Goal: Task Accomplishment & Management: Complete application form

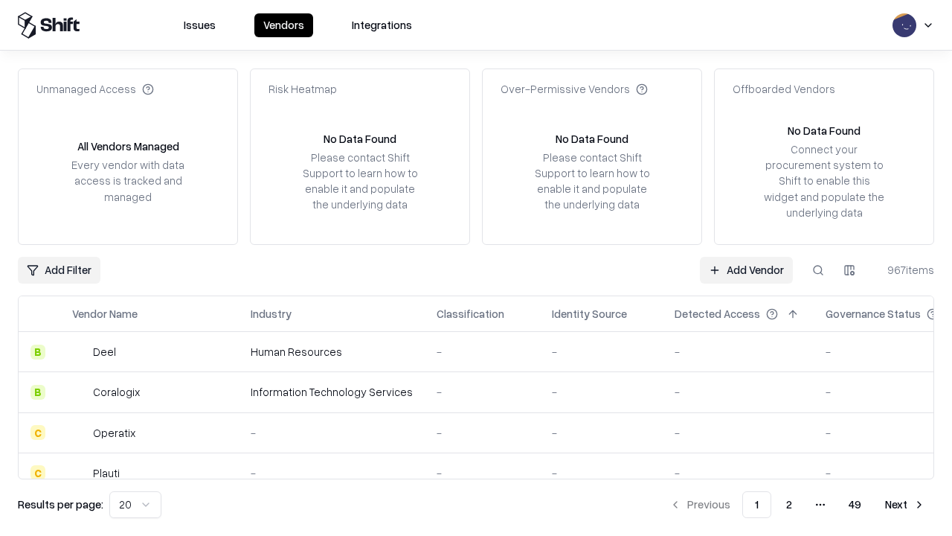
click at [746, 269] on link "Add Vendor" at bounding box center [746, 270] width 93 height 27
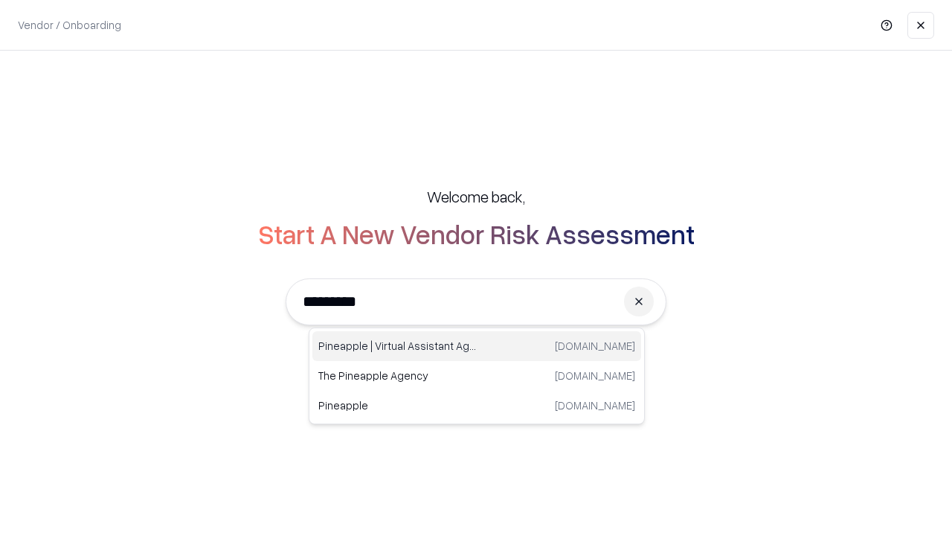
click at [477, 346] on div "Pineapple | Virtual Assistant Agency trypineapple.com" at bounding box center [476, 346] width 329 height 30
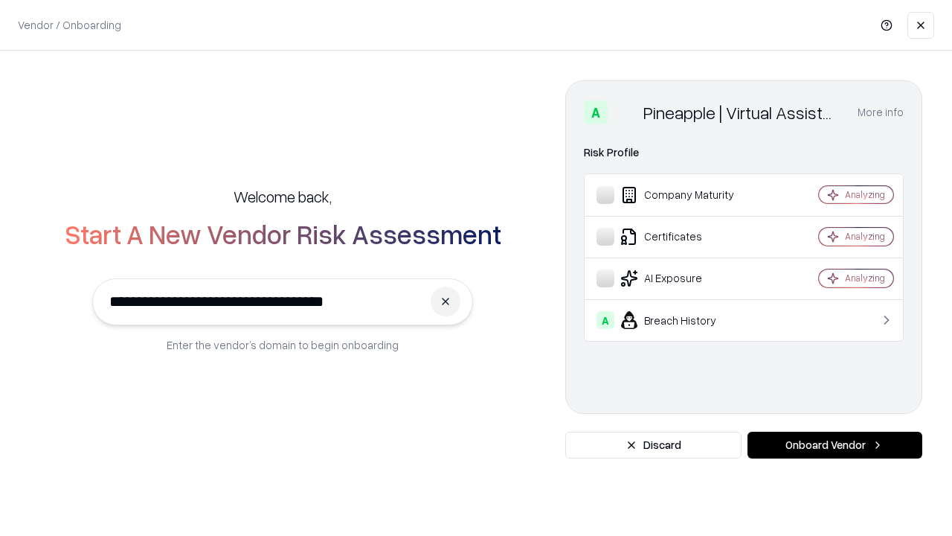
type input "**********"
click at [835, 445] on button "Onboard Vendor" at bounding box center [834, 444] width 175 height 27
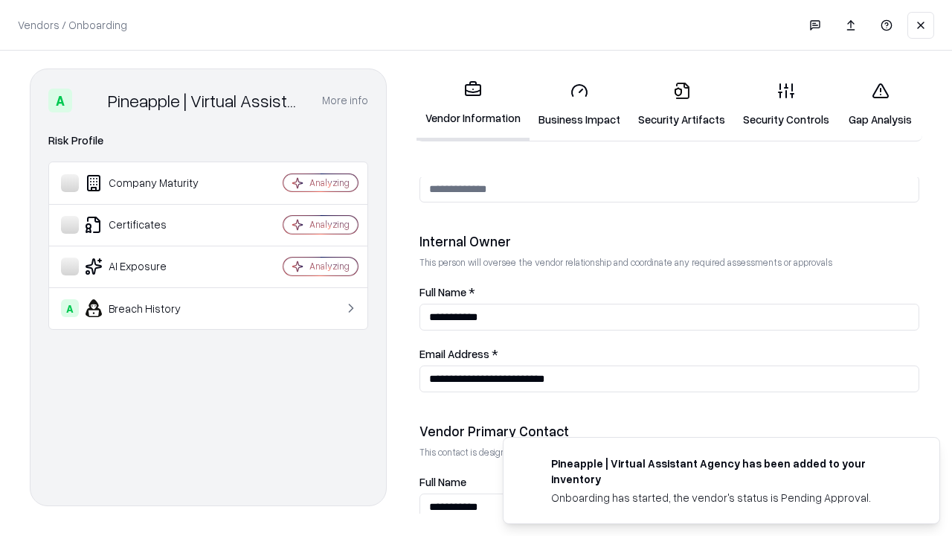
scroll to position [771, 0]
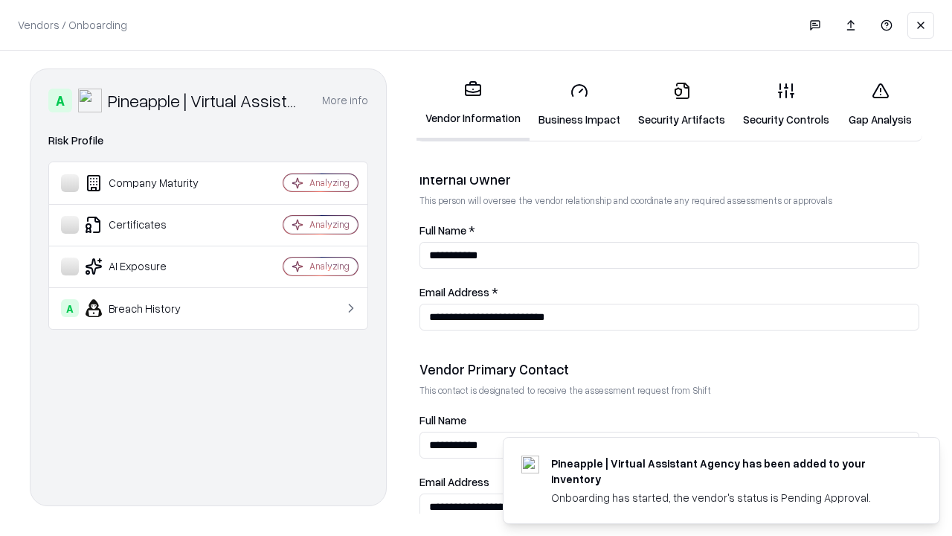
click at [579, 104] on link "Business Impact" at bounding box center [580, 104] width 100 height 69
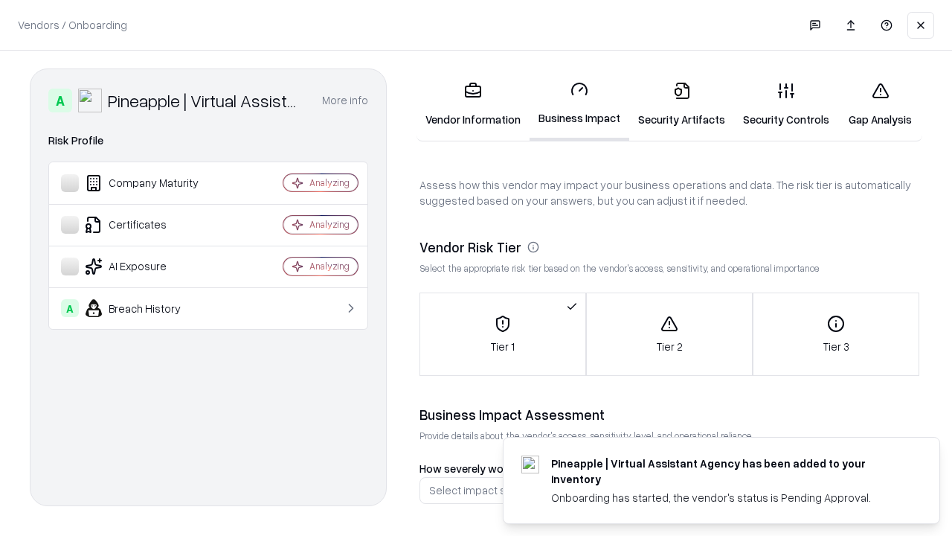
click at [681, 104] on link "Security Artifacts" at bounding box center [681, 104] width 105 height 69
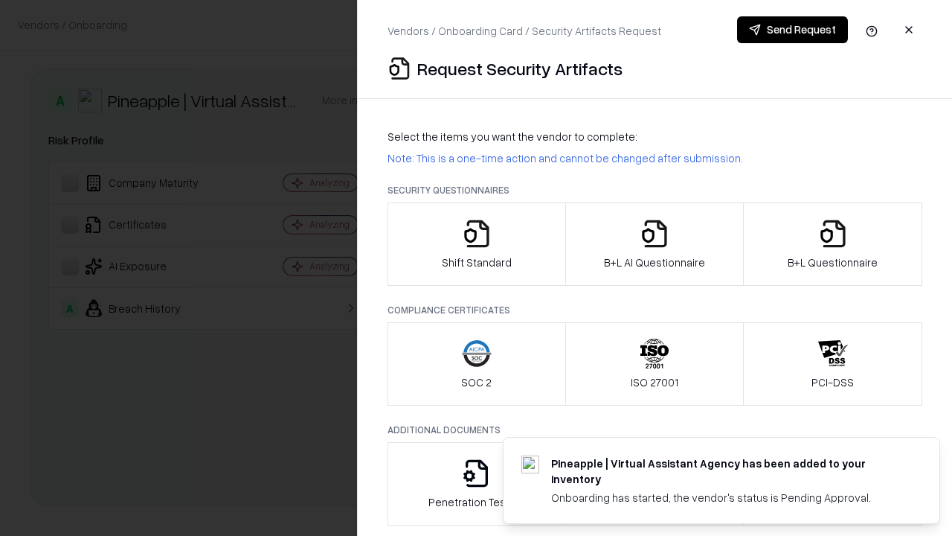
click at [476, 244] on icon "button" at bounding box center [477, 234] width 30 height 30
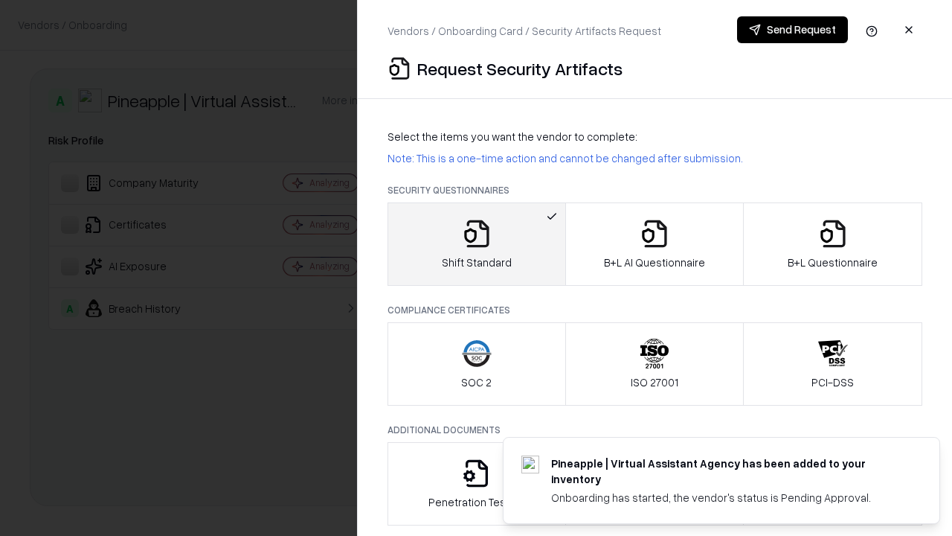
click at [792, 30] on button "Send Request" at bounding box center [792, 29] width 111 height 27
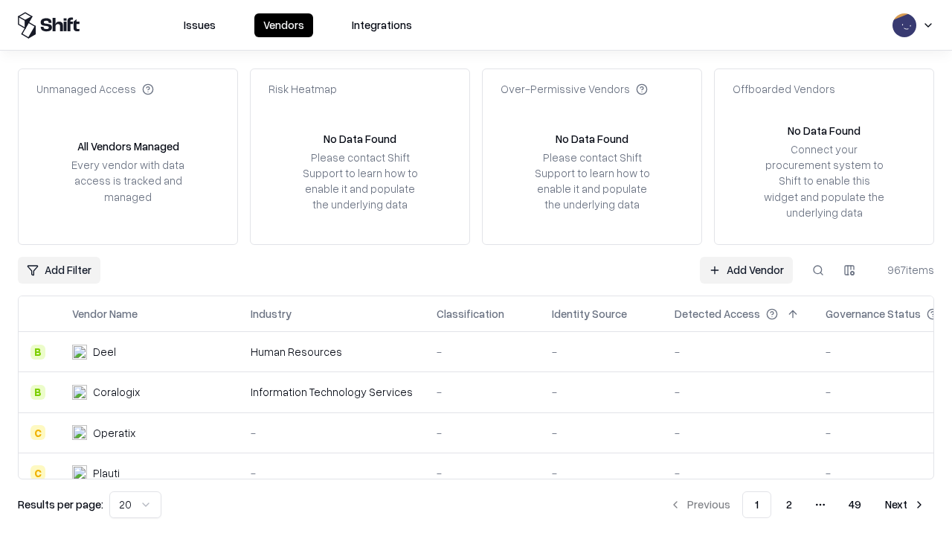
click at [818, 269] on button at bounding box center [818, 270] width 27 height 27
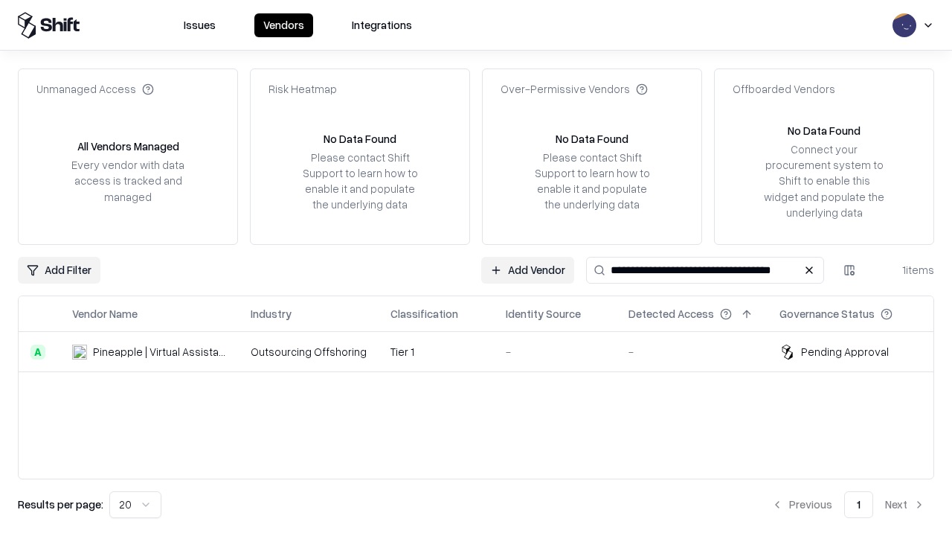
type input "**********"
click at [485, 351] on td "Tier 1" at bounding box center [436, 352] width 115 height 40
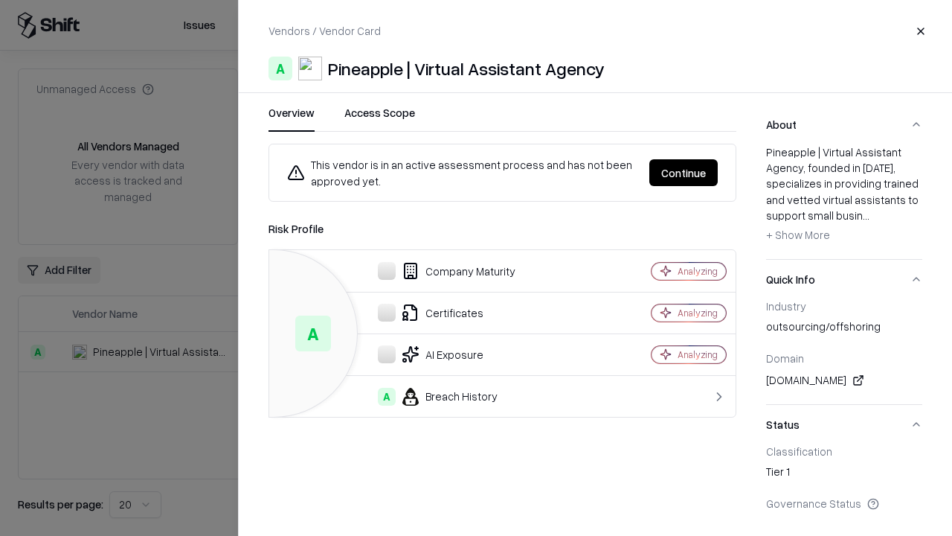
click at [684, 173] on button "Continue" at bounding box center [683, 172] width 68 height 27
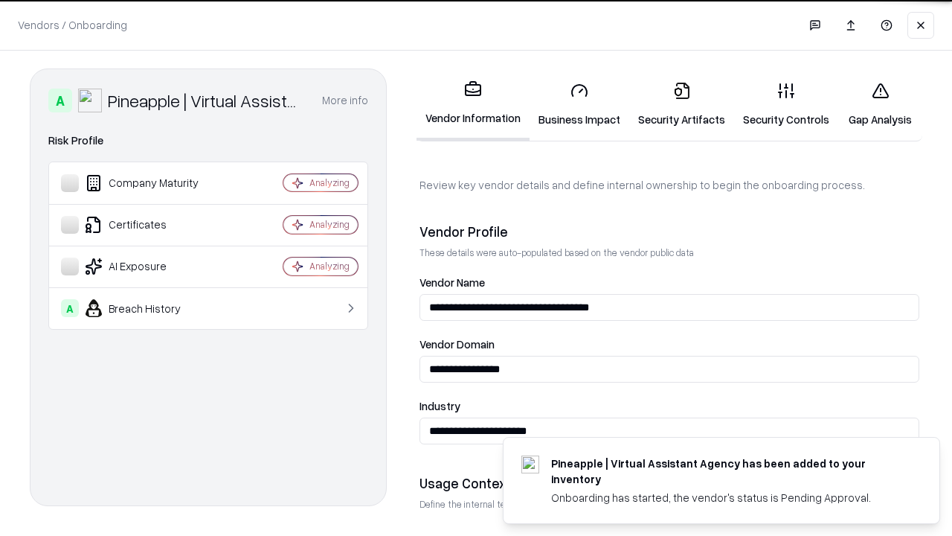
click at [681, 104] on link "Security Artifacts" at bounding box center [681, 104] width 105 height 69
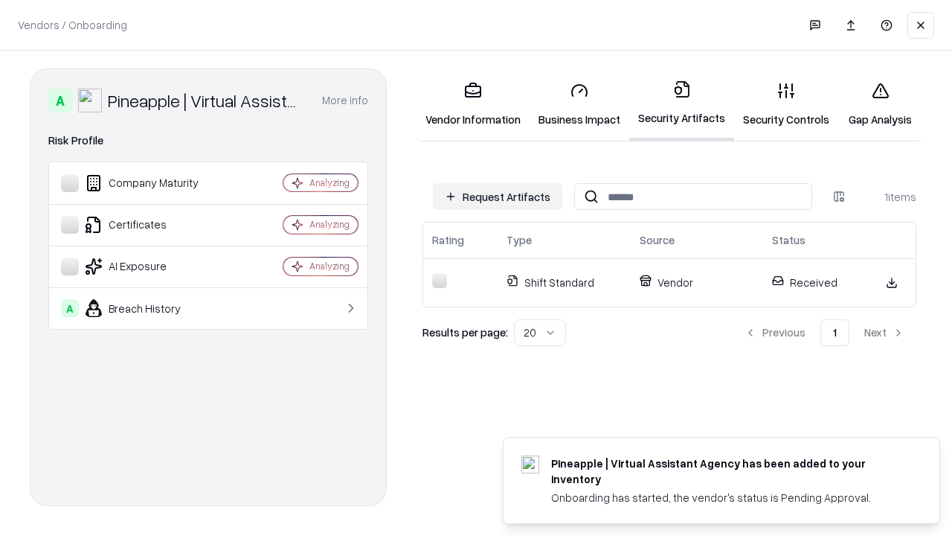
click at [786, 104] on link "Security Controls" at bounding box center [786, 104] width 104 height 69
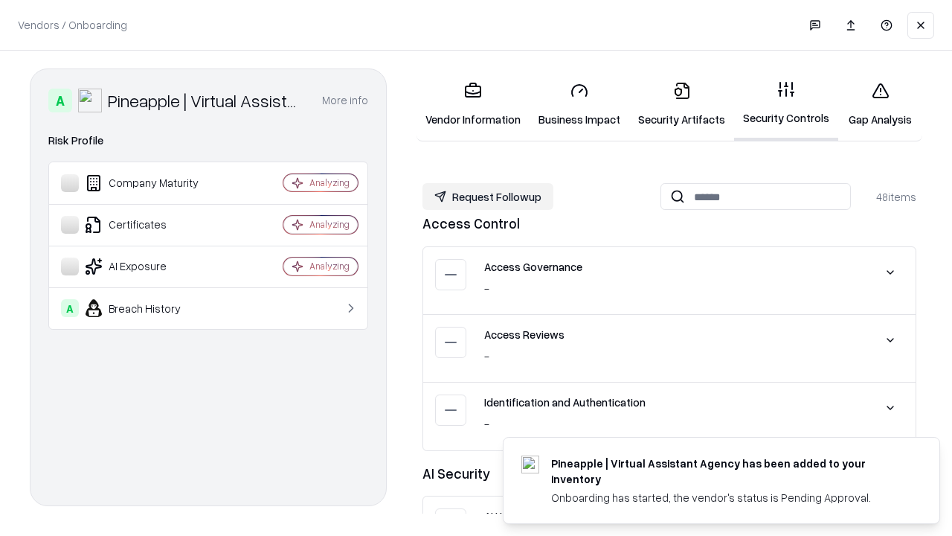
click at [488, 196] on button "Request Followup" at bounding box center [487, 196] width 131 height 27
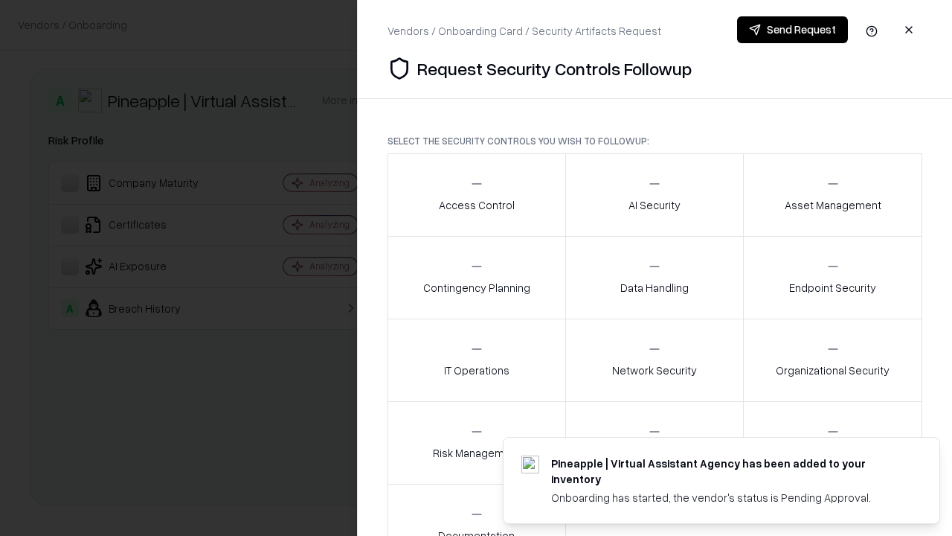
click at [476, 195] on div "Access Control" at bounding box center [477, 194] width 76 height 36
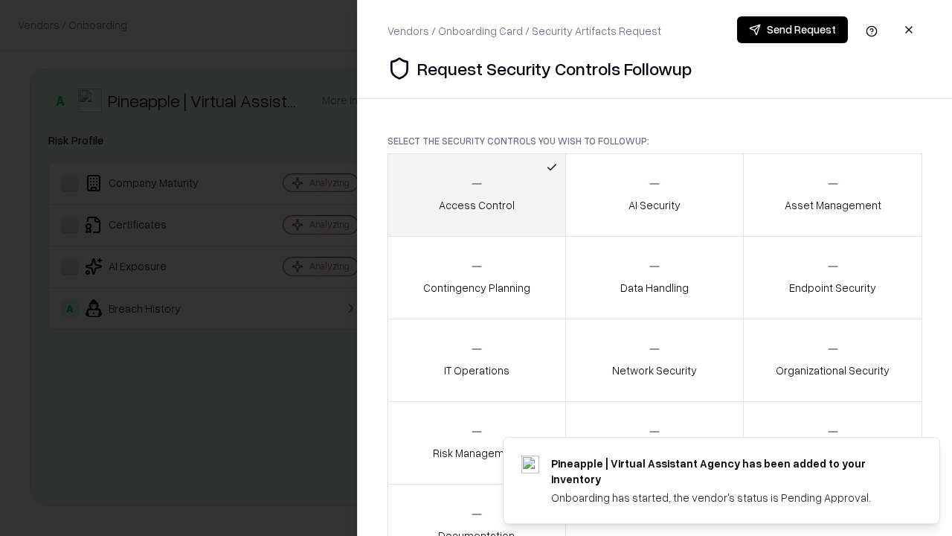
click at [792, 30] on button "Send Request" at bounding box center [792, 29] width 111 height 27
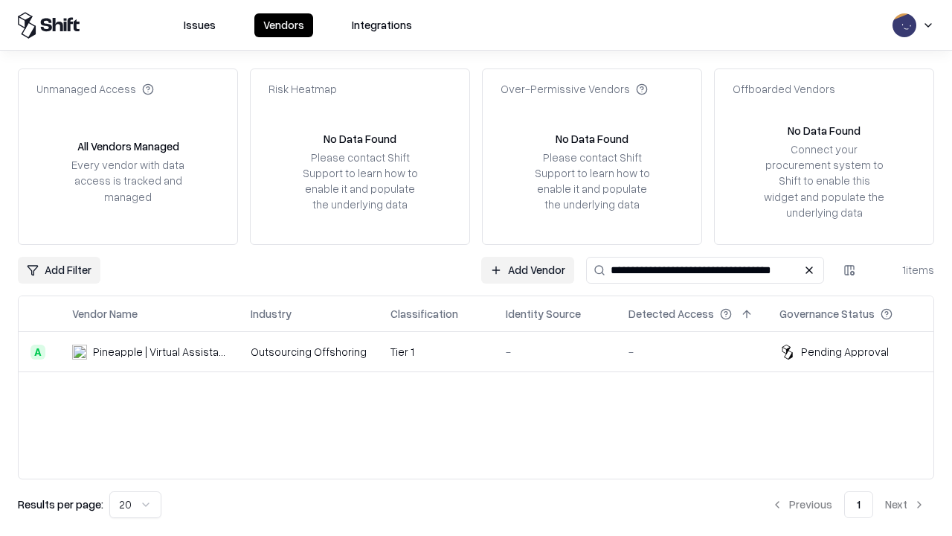
type input "**********"
click at [485, 351] on td "Tier 1" at bounding box center [436, 352] width 115 height 40
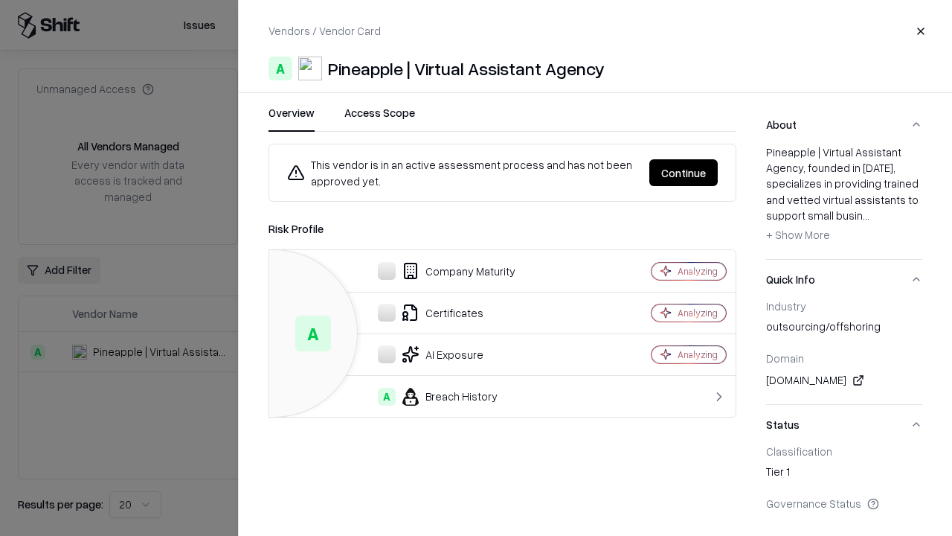
click at [684, 173] on button "Continue" at bounding box center [683, 172] width 68 height 27
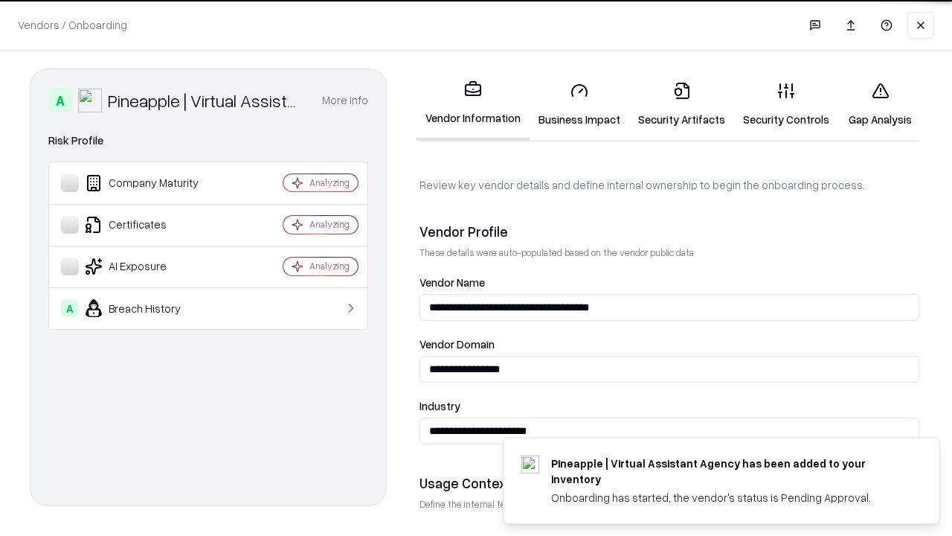
click at [880, 104] on link "Gap Analysis" at bounding box center [880, 104] width 84 height 69
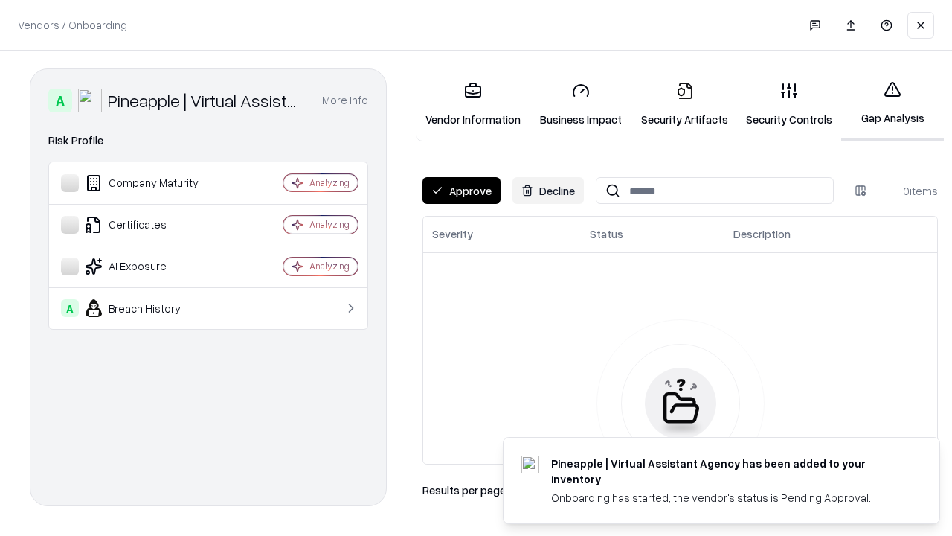
click at [461, 190] on button "Approve" at bounding box center [461, 190] width 78 height 27
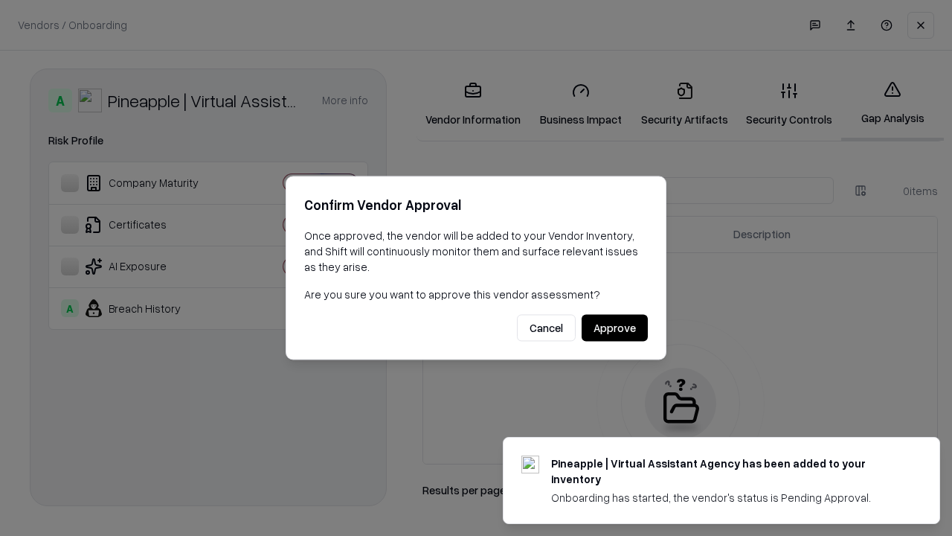
click at [614, 327] on button "Approve" at bounding box center [615, 328] width 66 height 27
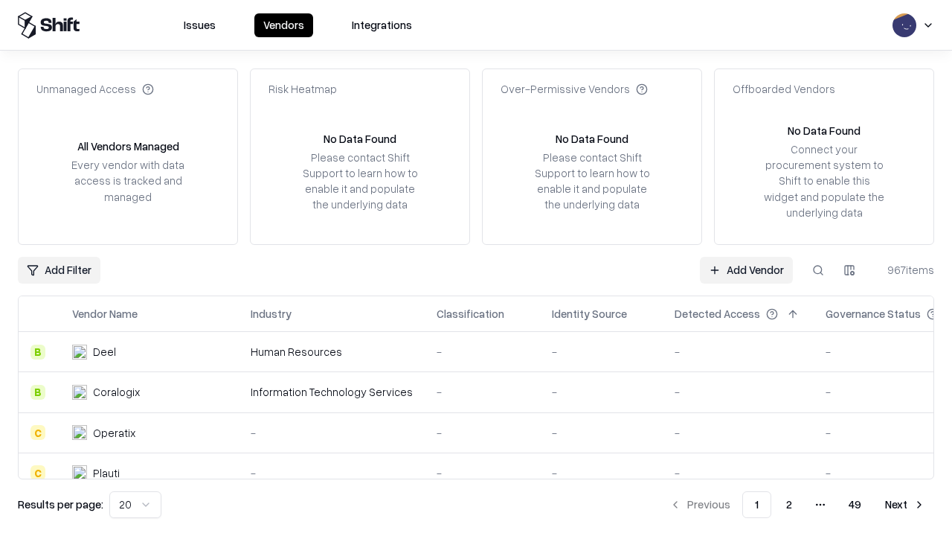
type input "**********"
click at [746, 269] on link "Add Vendor" at bounding box center [746, 270] width 93 height 27
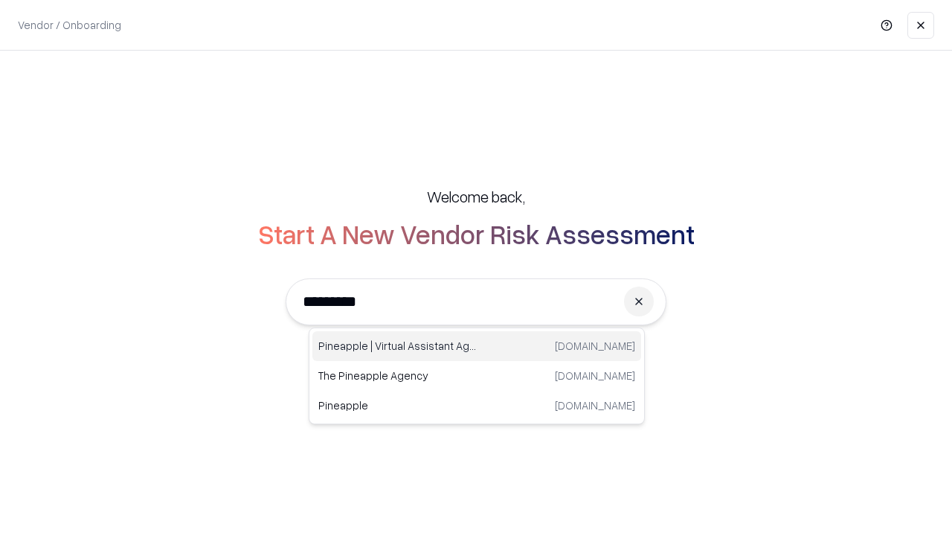
click at [477, 346] on div "Pineapple | Virtual Assistant Agency trypineapple.com" at bounding box center [476, 346] width 329 height 30
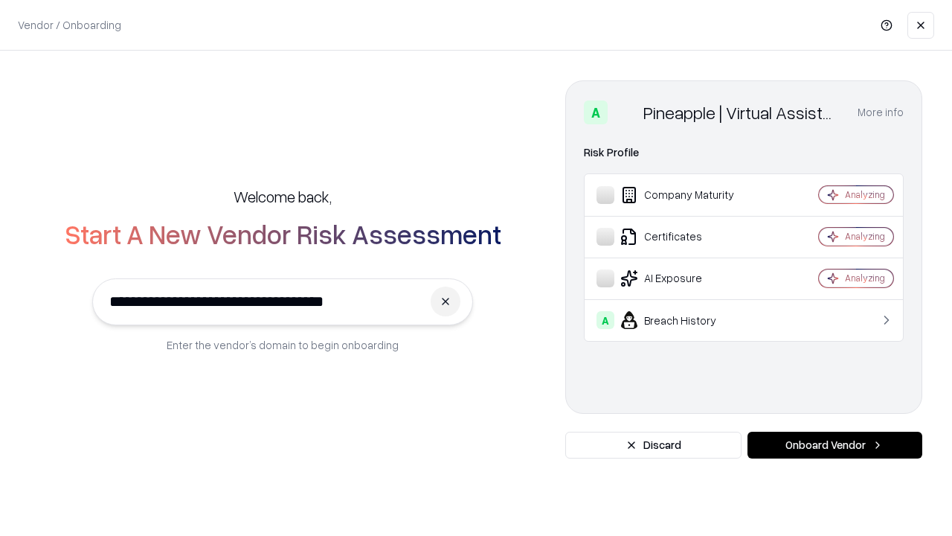
type input "**********"
click at [835, 445] on button "Onboard Vendor" at bounding box center [834, 444] width 175 height 27
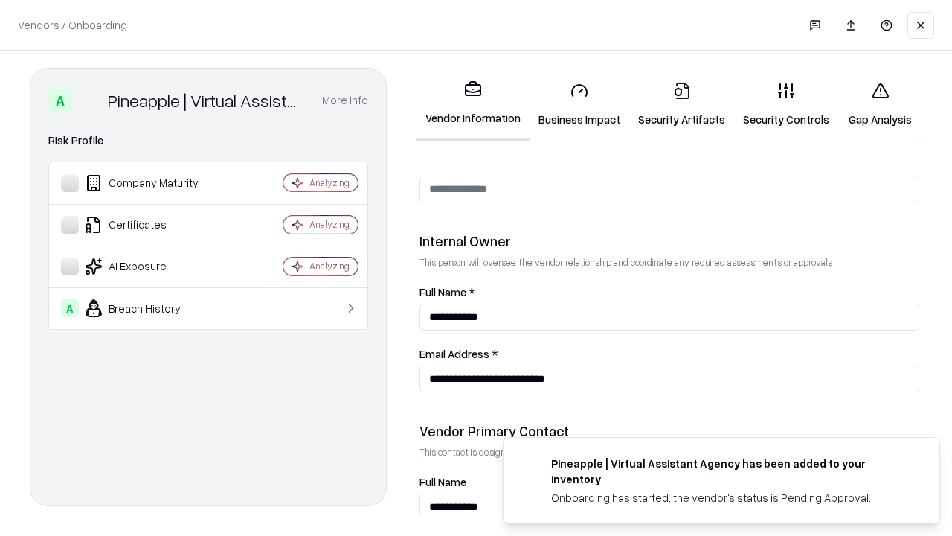
scroll to position [771, 0]
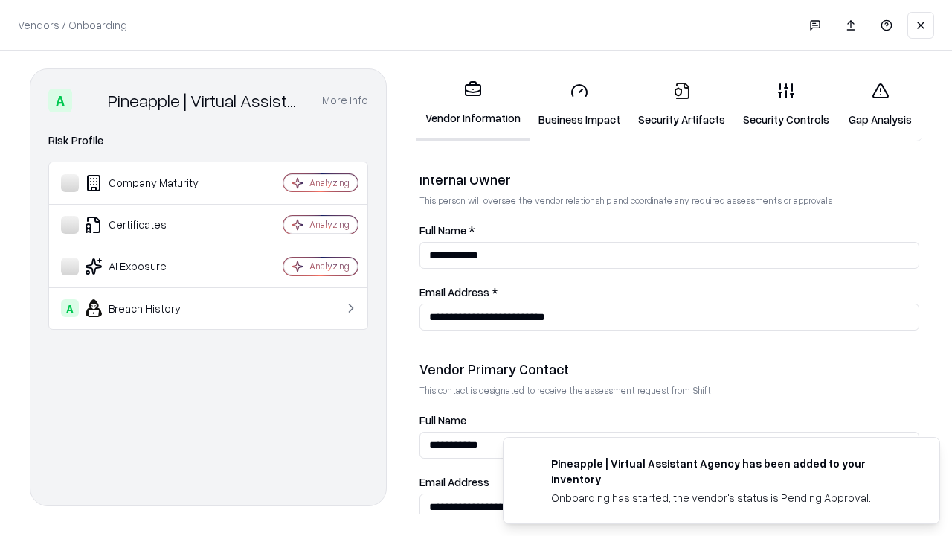
click at [880, 104] on link "Gap Analysis" at bounding box center [880, 104] width 84 height 69
